Goal: Task Accomplishment & Management: Manage account settings

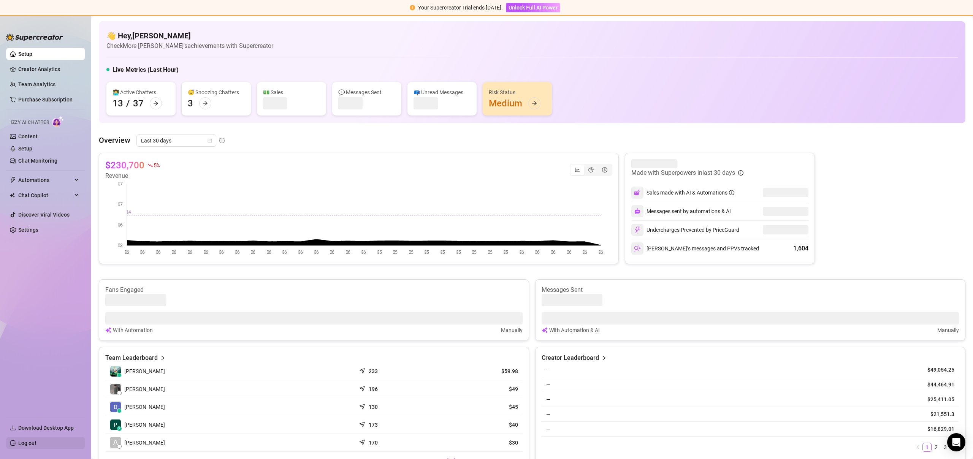
click at [36, 443] on link "Log out" at bounding box center [27, 443] width 18 height 6
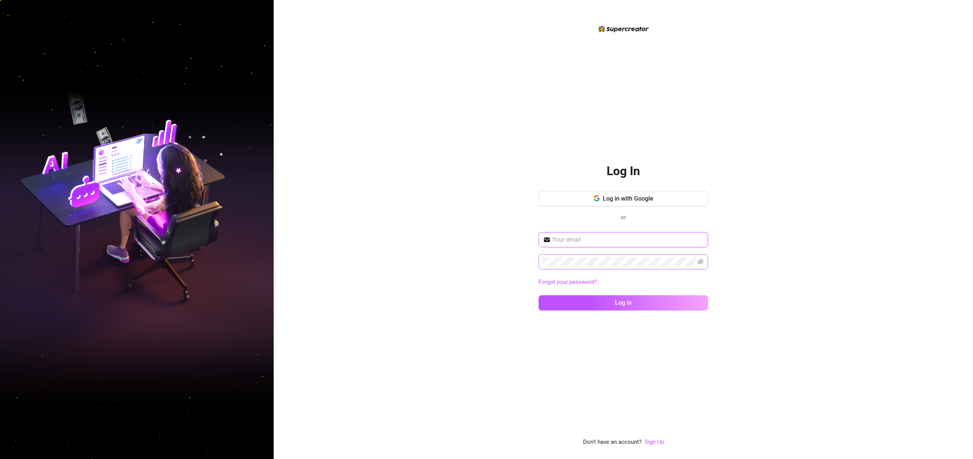
type input "info.jcc.llc@gmail.com"
click at [588, 299] on button "Log in" at bounding box center [622, 302] width 169 height 15
